Goal: Use online tool/utility: Use online tool/utility

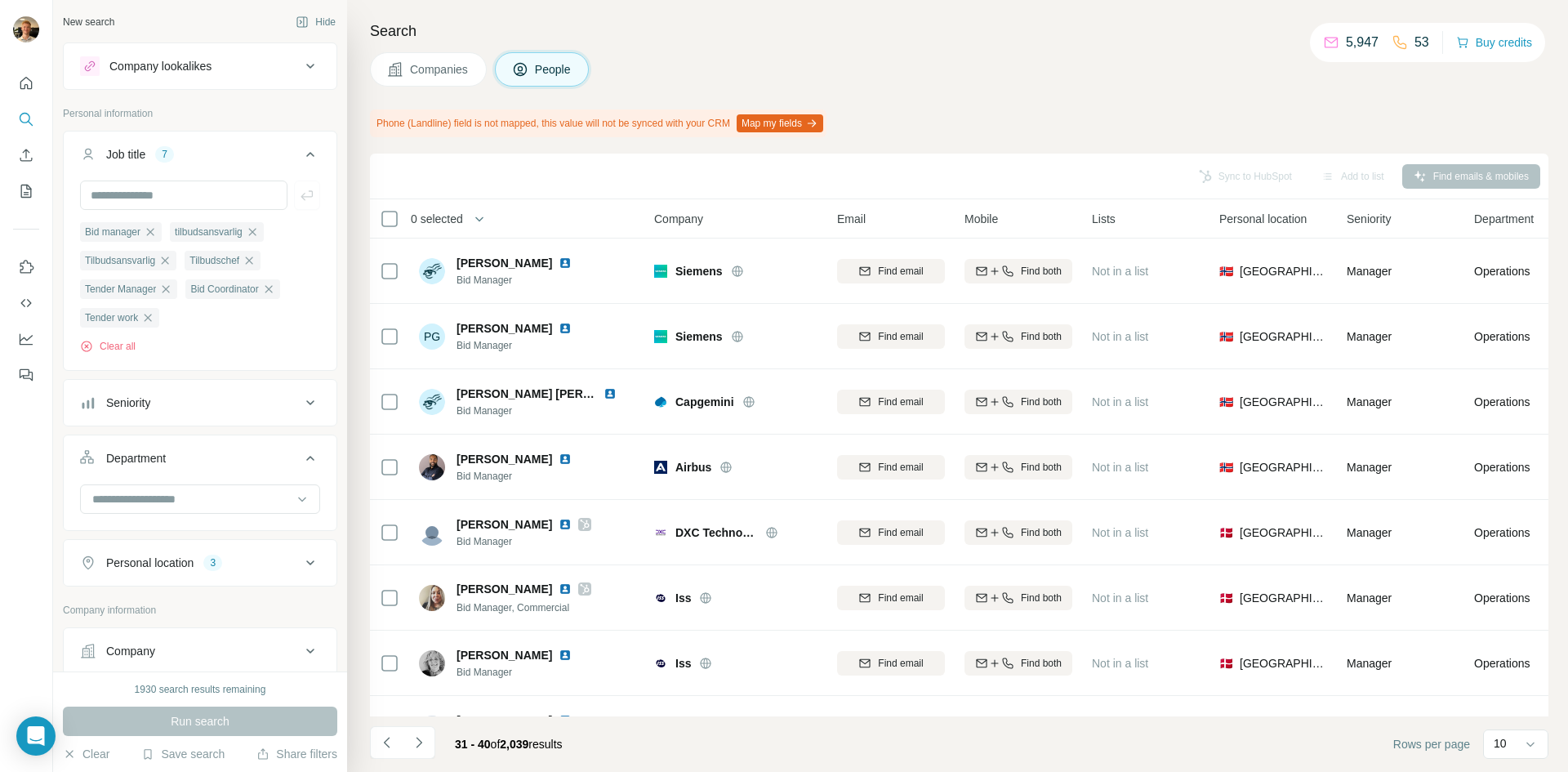
click at [176, 416] on button "Seniority" at bounding box center [200, 403] width 273 height 39
click at [177, 415] on button "Seniority" at bounding box center [200, 405] width 273 height 46
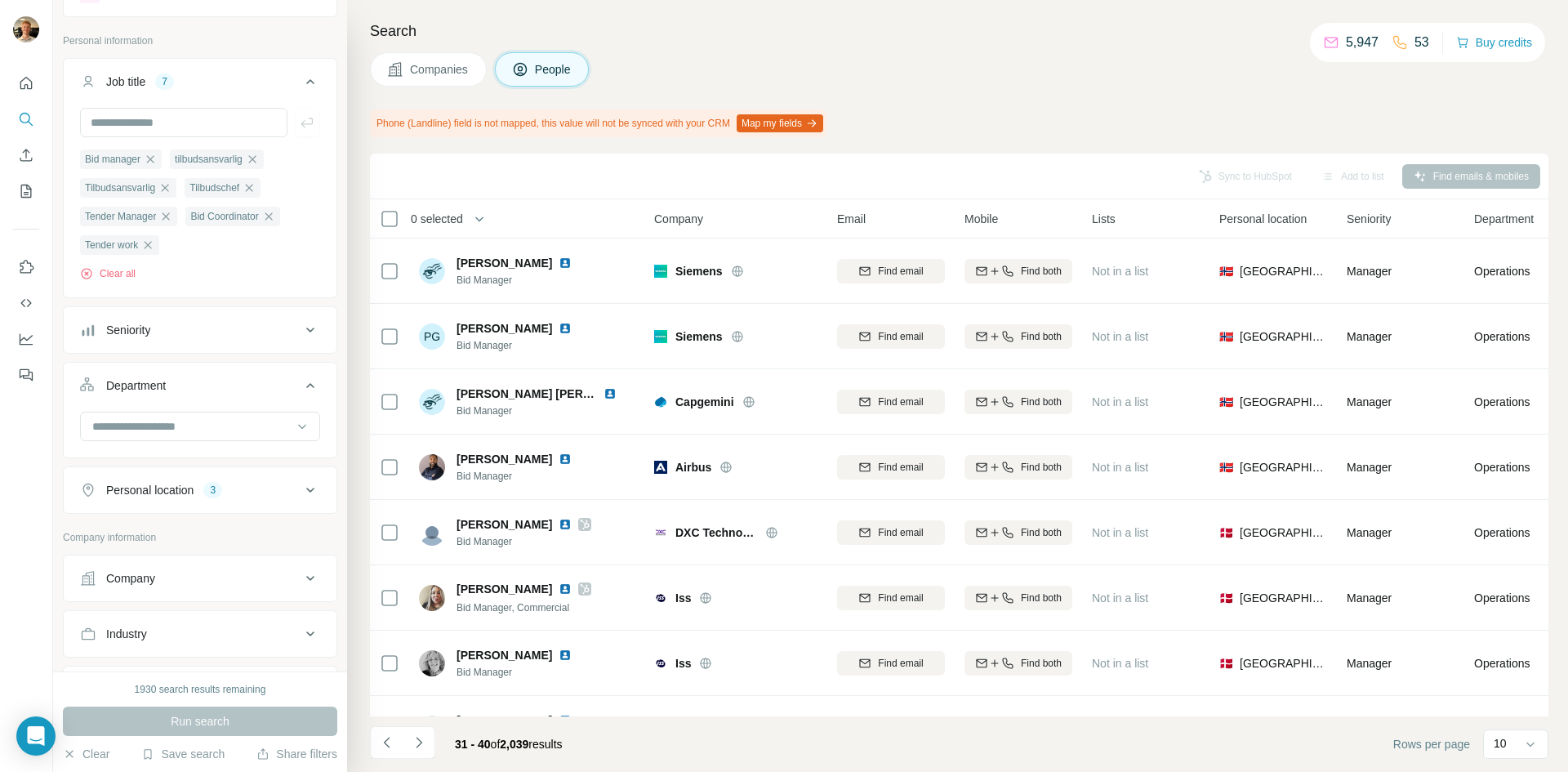
scroll to position [164, 0]
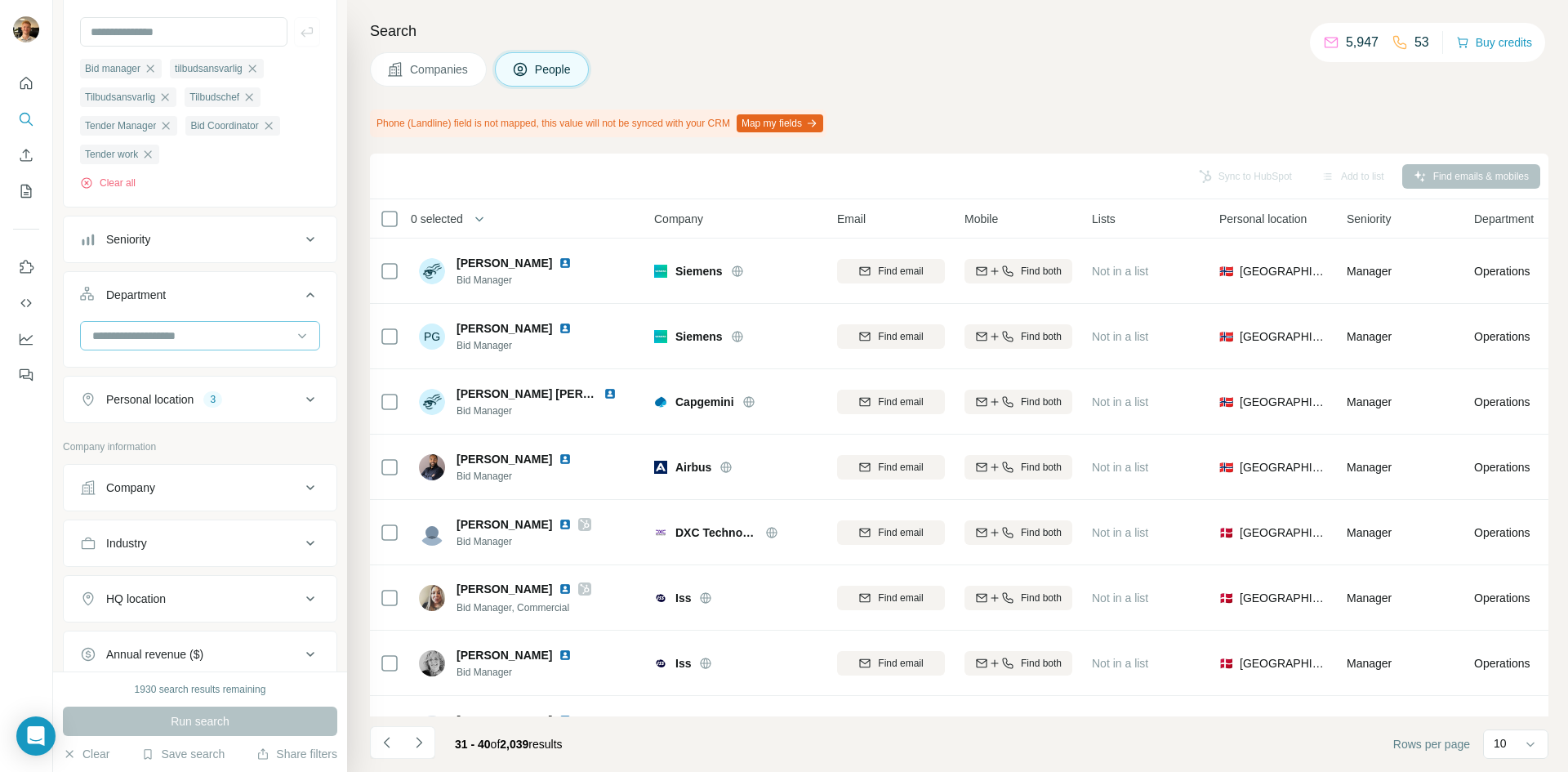
click at [213, 335] on input at bounding box center [191, 335] width 202 height 18
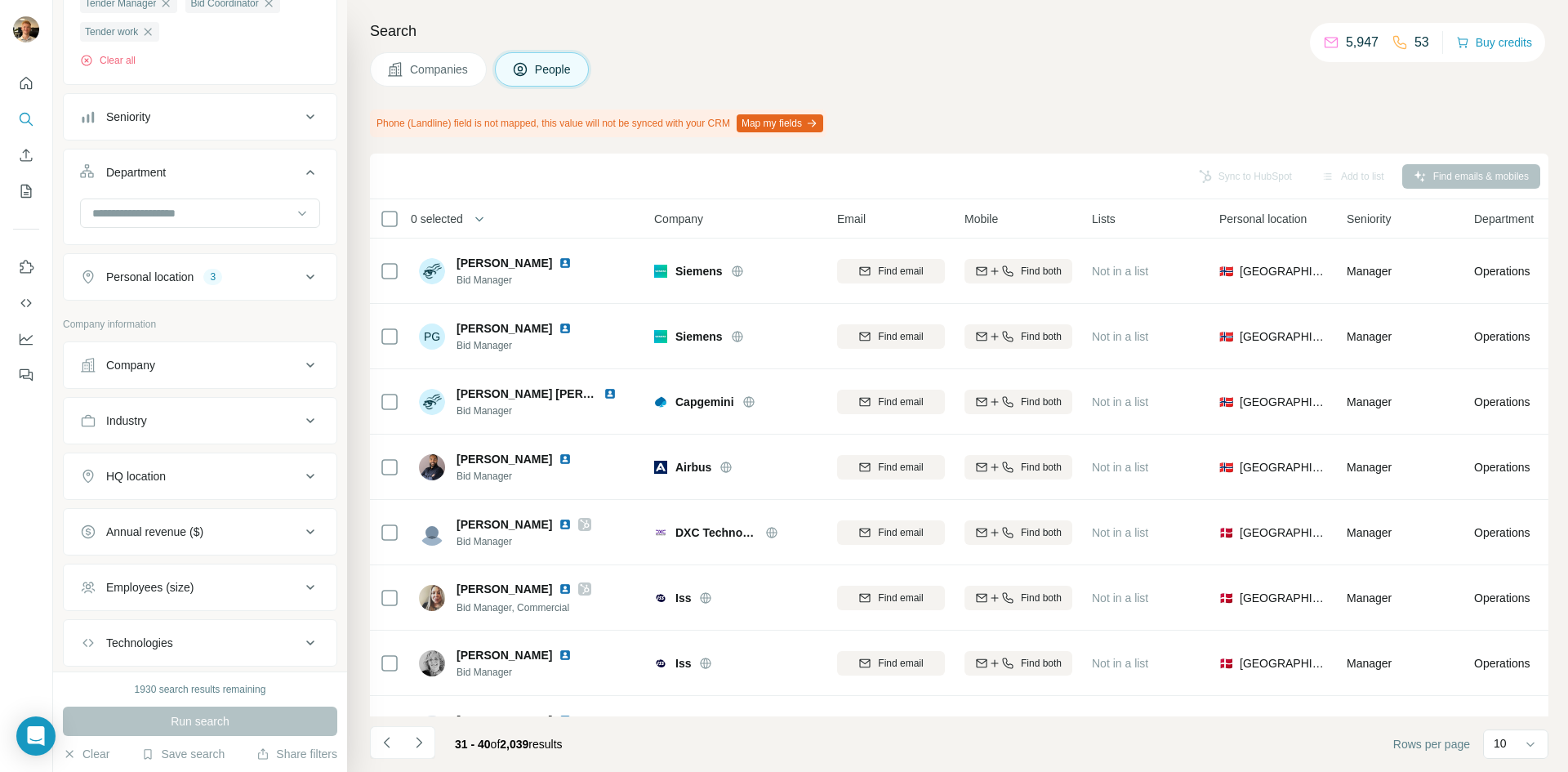
scroll to position [386, 0]
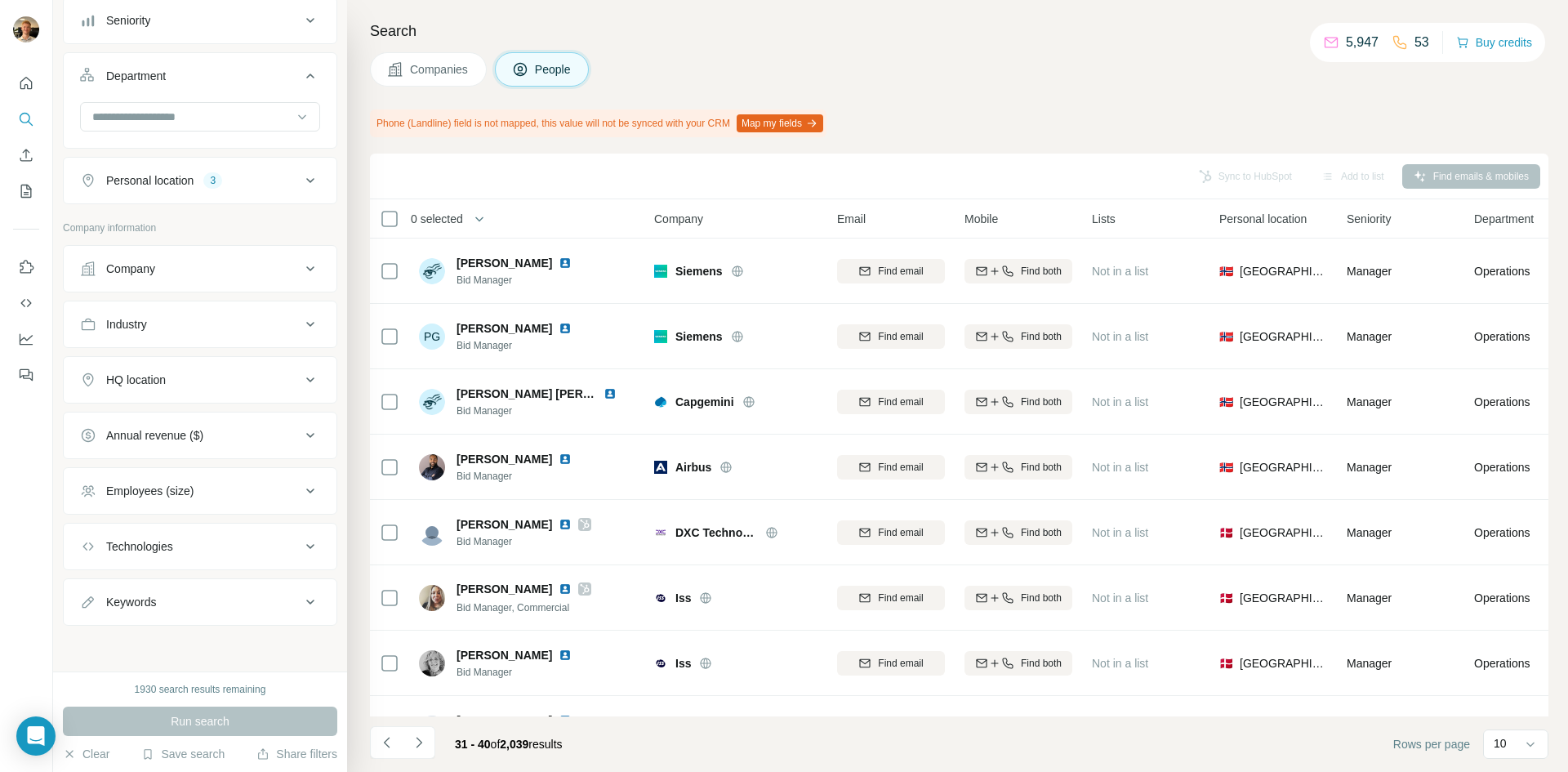
click at [200, 284] on button "Company" at bounding box center [200, 269] width 273 height 39
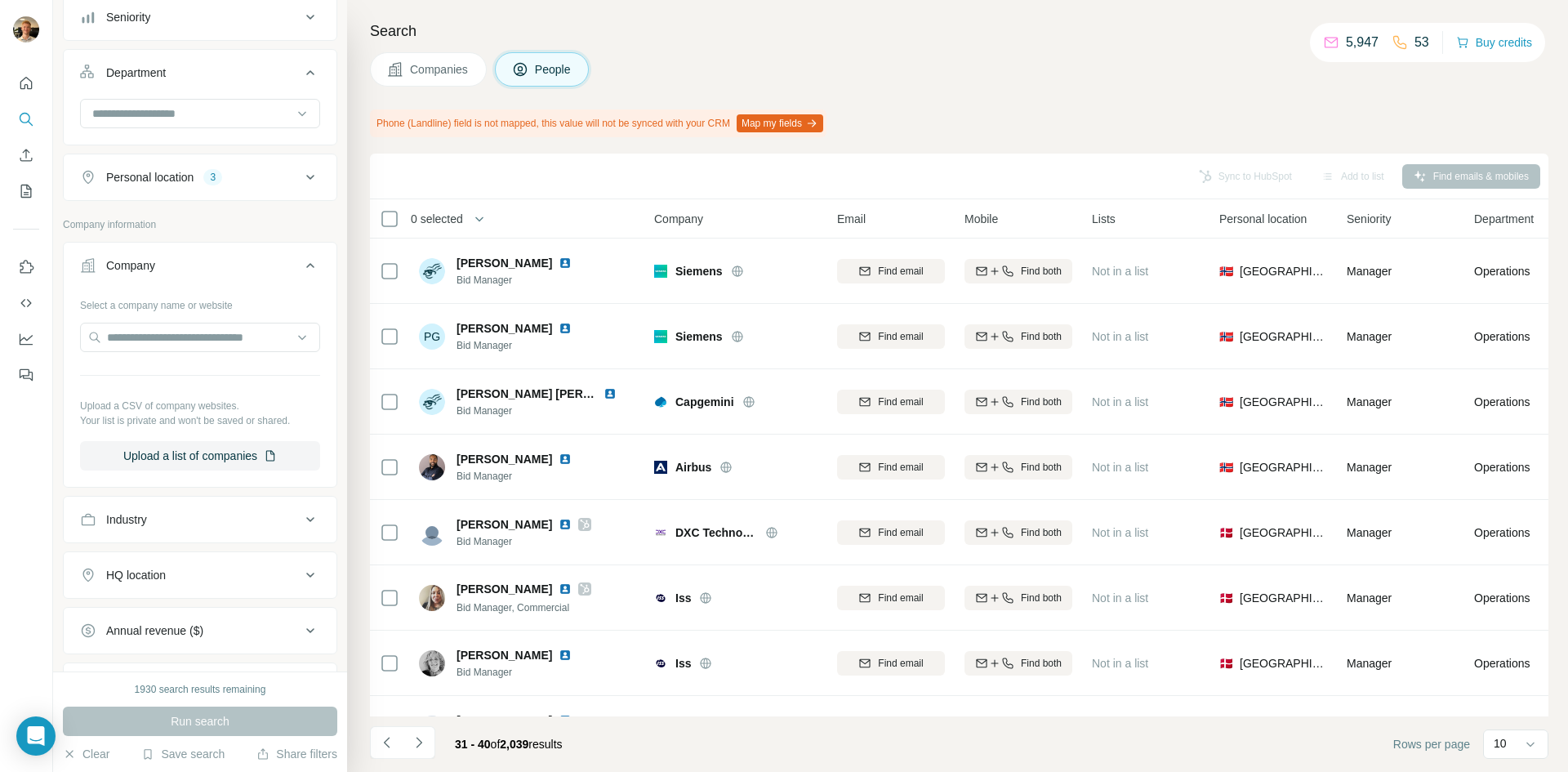
click at [200, 284] on button "Company" at bounding box center [200, 268] width 273 height 46
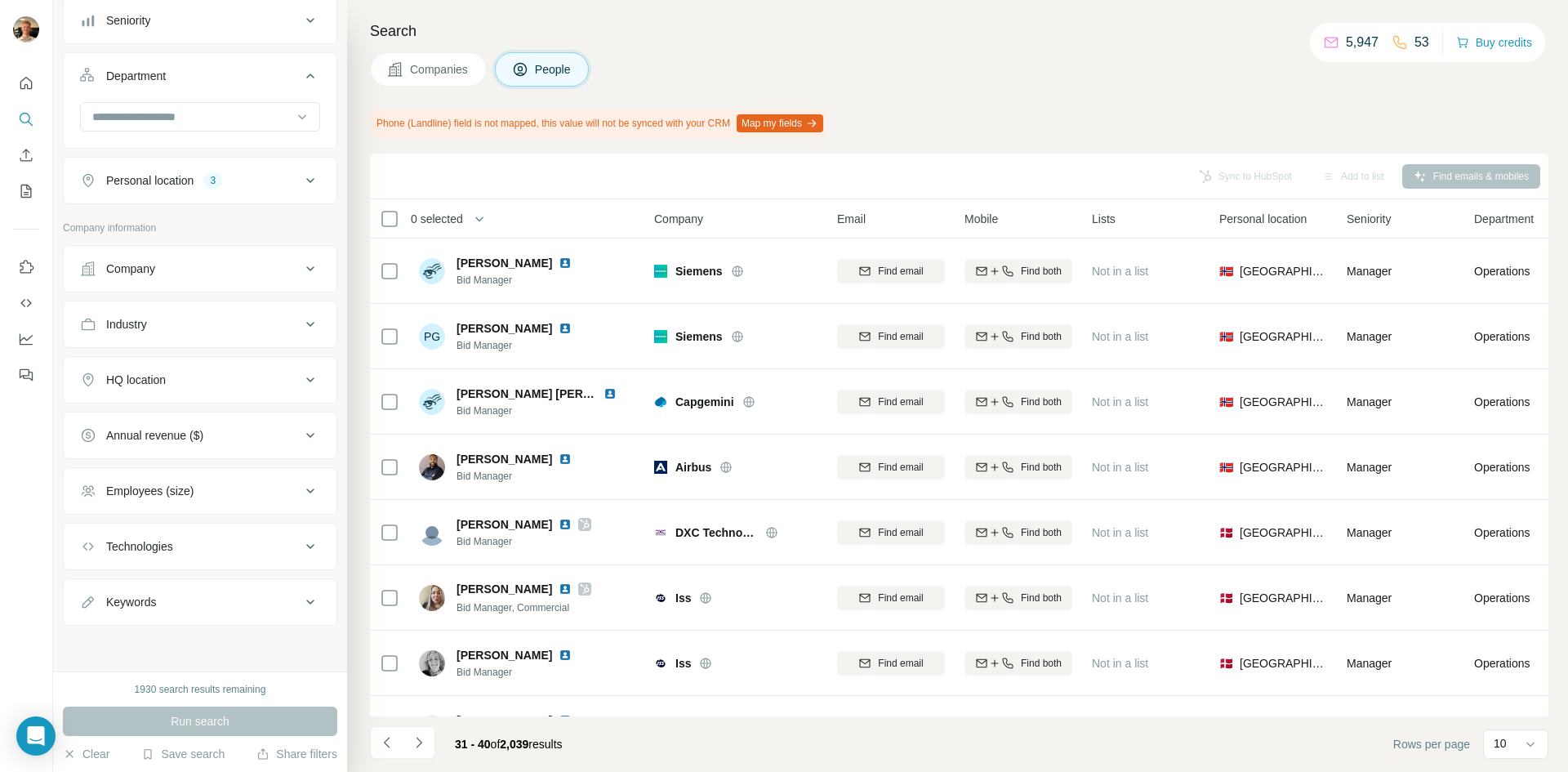
click at [668, 43] on div "Search Companies People Phone (Landline) field is not mapped, this value will n…" at bounding box center [957, 386] width 1221 height 772
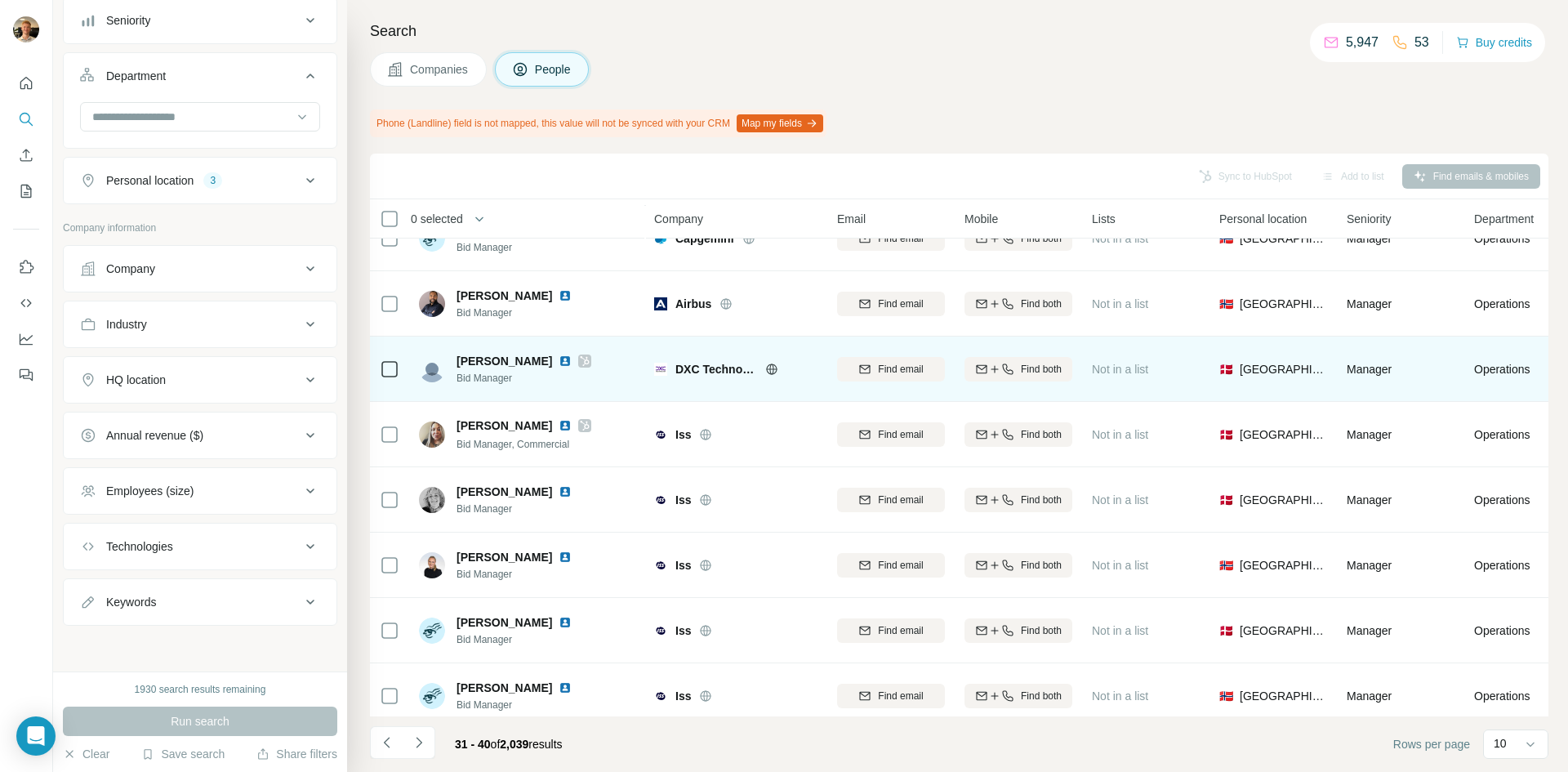
scroll to position [184, 0]
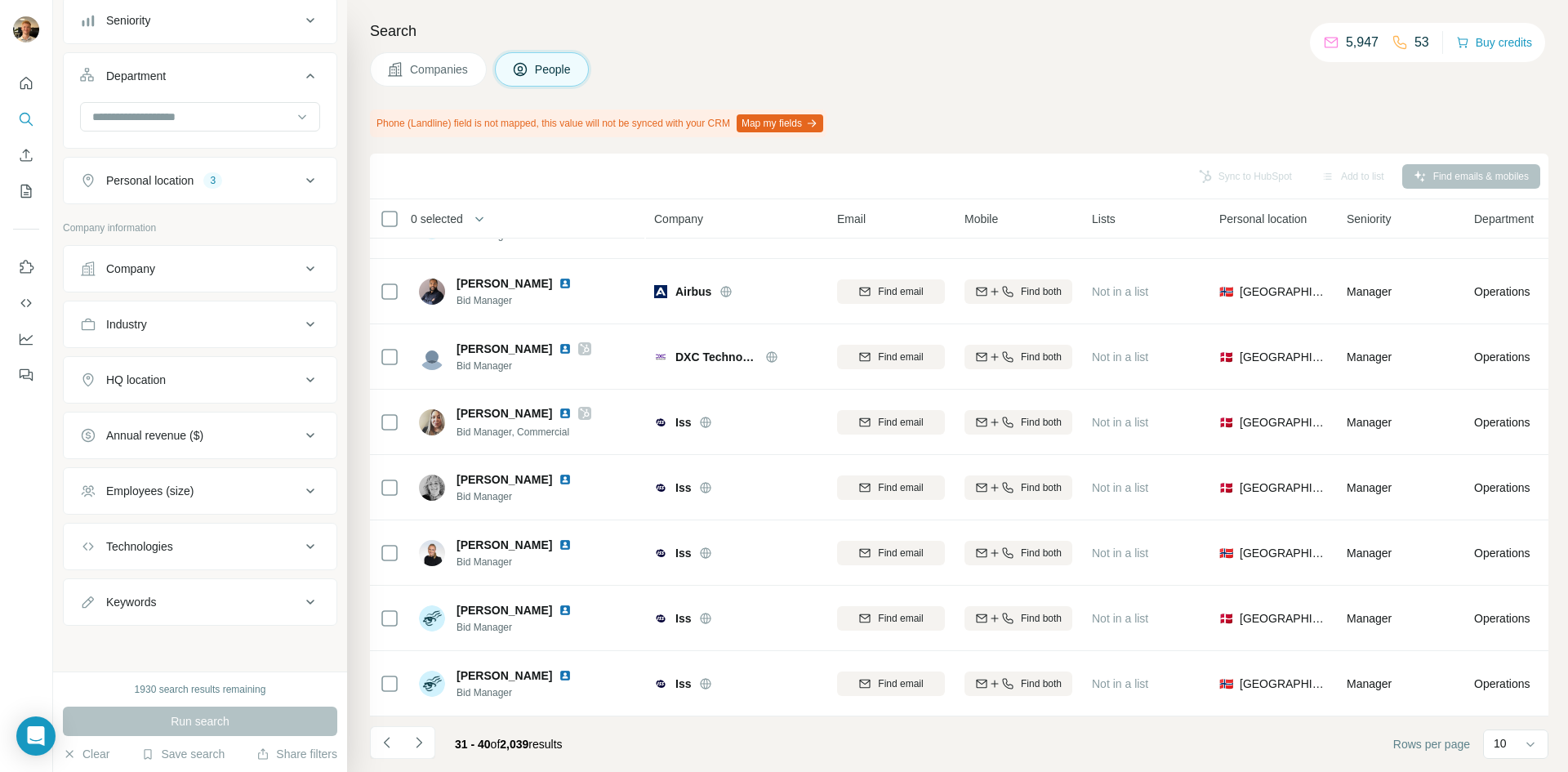
click at [909, 110] on div "Phone (Landline) field is not mapped, this value will not be synced with your C…" at bounding box center [959, 123] width 1178 height 27
click at [755, 182] on div "Sync to HubSpot Add to list Find emails & mobiles" at bounding box center [959, 175] width 1163 height 28
